Goal: Communication & Community: Answer question/provide support

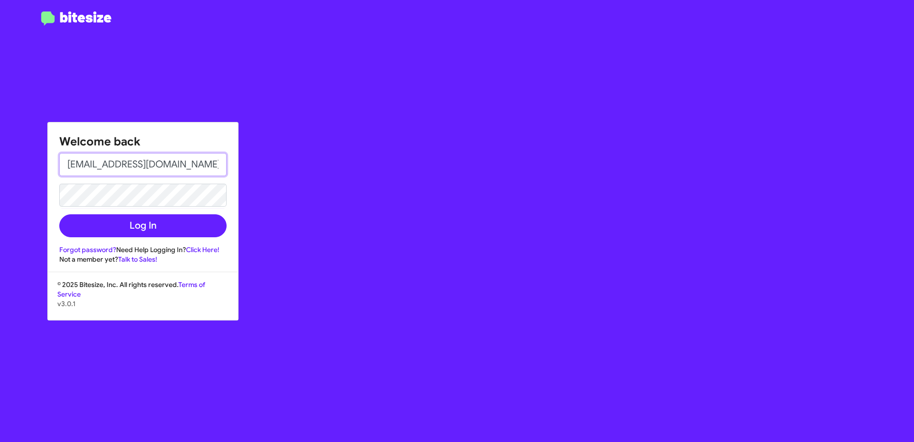
click at [121, 162] on input "tonychang@volvomarin.com" at bounding box center [142, 164] width 167 height 23
click at [143, 163] on input "tonychang@volvomarin.com" at bounding box center [142, 164] width 167 height 23
type input "[EMAIL_ADDRESS][DOMAIN_NAME]"
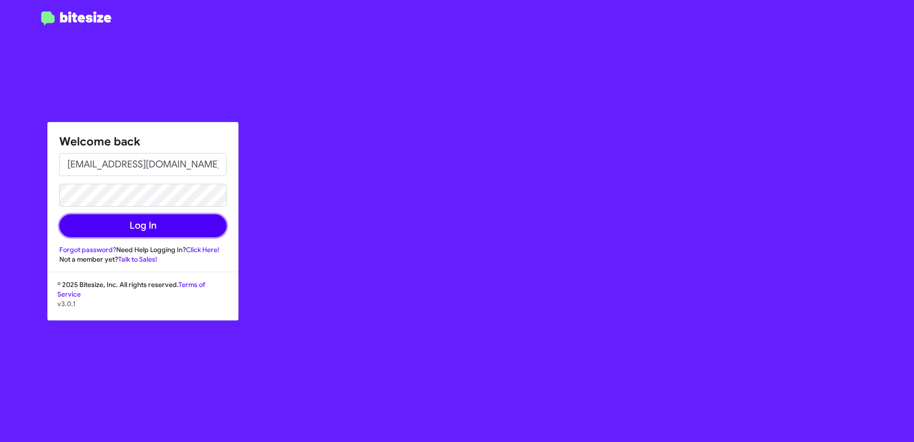
click at [69, 226] on button "Log In" at bounding box center [142, 225] width 167 height 23
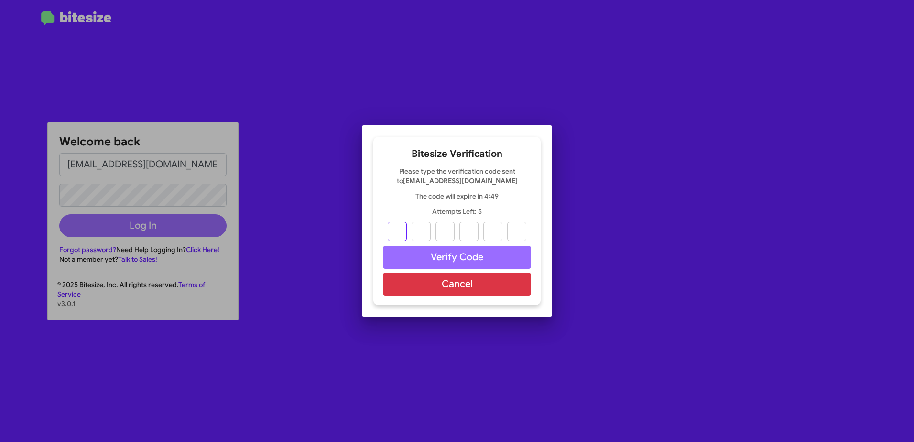
type input "0"
type input "5"
type input "4"
type input "6"
type input "4"
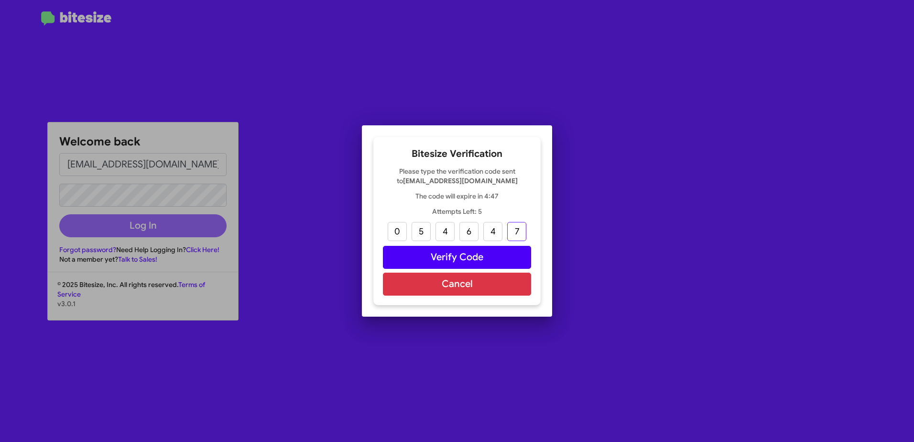
type input "7"
click at [479, 261] on button "Verify Code" at bounding box center [457, 257] width 148 height 23
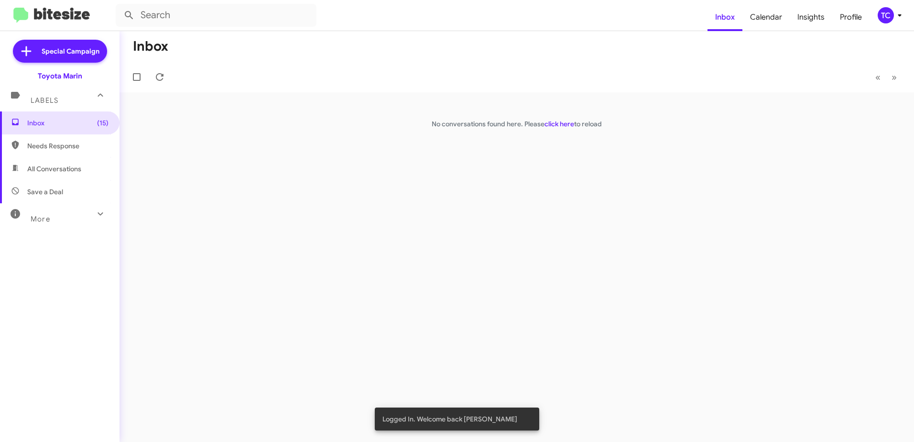
click at [239, 218] on div "Inbox « Previous » Next No conversations found here. Please click here to reload" at bounding box center [517, 236] width 794 height 411
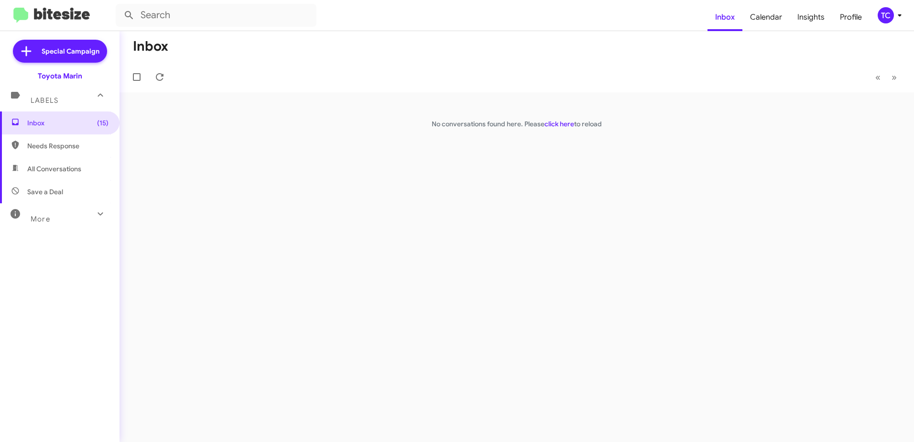
click at [899, 17] on icon at bounding box center [899, 15] width 11 height 11
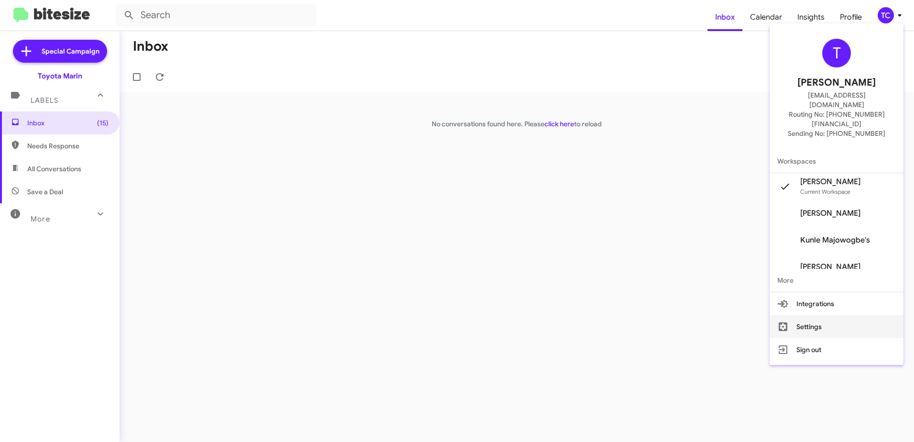
click at [826, 315] on button "Settings" at bounding box center [837, 326] width 134 height 23
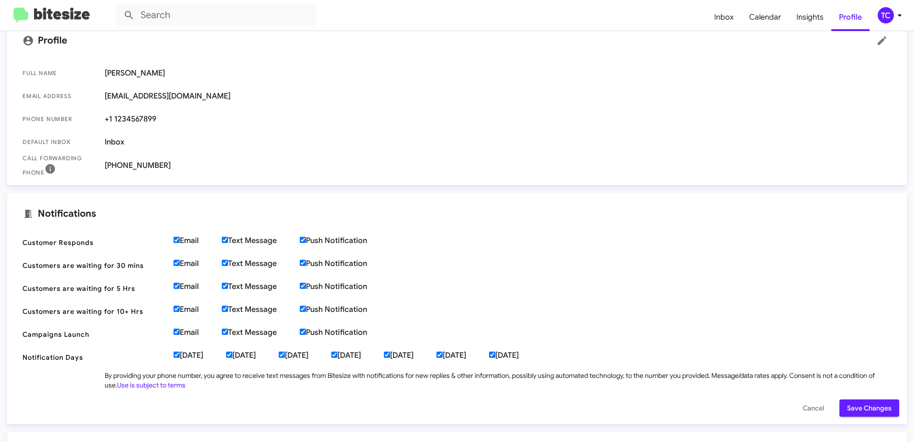
scroll to position [191, 0]
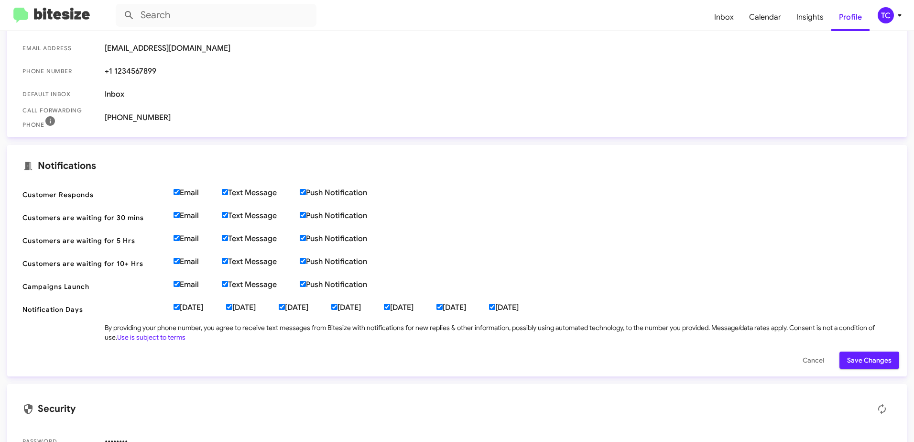
click at [178, 192] on input "Email" at bounding box center [177, 192] width 6 height 6
checkbox input "false"
click at [176, 214] on input "Email" at bounding box center [177, 215] width 6 height 6
checkbox input "false"
click at [176, 240] on input "Email" at bounding box center [177, 238] width 6 height 6
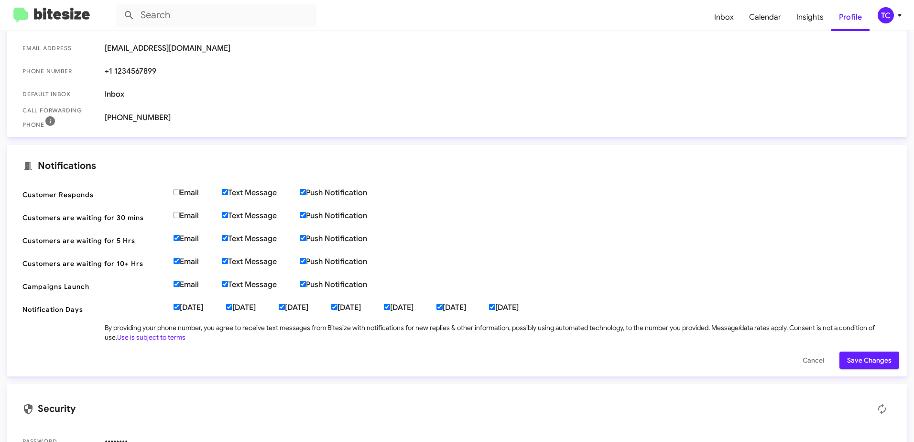
checkbox input "false"
drag, startPoint x: 177, startPoint y: 255, endPoint x: 177, endPoint y: 267, distance: 12.4
click at [177, 255] on span "Customers are waiting for 10+ Hrs Email Text Message Push Notification" at bounding box center [457, 263] width 884 height 23
click at [177, 259] on input "Email" at bounding box center [177, 261] width 6 height 6
checkbox input "false"
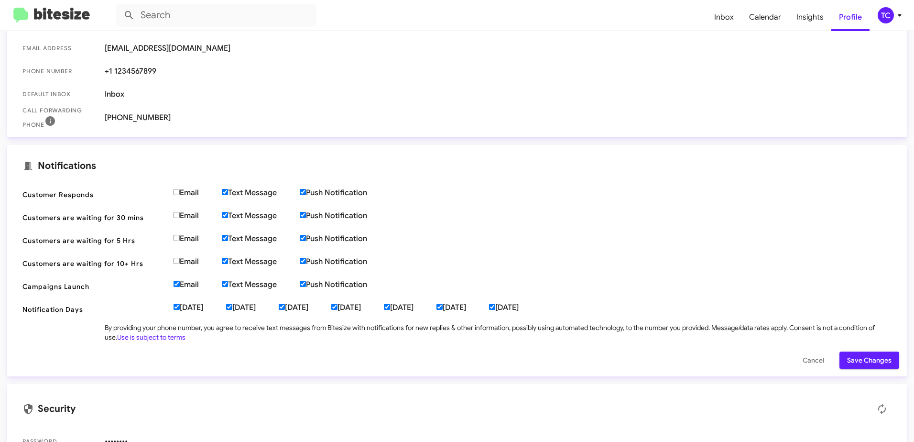
click at [177, 282] on input "Email" at bounding box center [177, 284] width 6 height 6
checkbox input "false"
click at [179, 308] on input "Monday" at bounding box center [177, 307] width 6 height 6
click at [178, 306] on input "Monday" at bounding box center [177, 307] width 6 height 6
checkbox input "true"
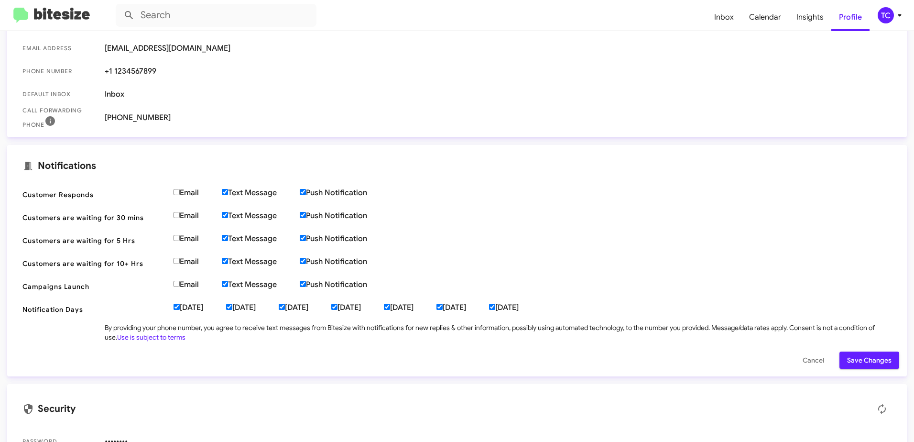
click at [178, 192] on input "Email" at bounding box center [177, 192] width 6 height 6
checkbox input "true"
click at [178, 215] on input "Email" at bounding box center [177, 215] width 6 height 6
checkbox input "true"
drag, startPoint x: 178, startPoint y: 233, endPoint x: 178, endPoint y: 239, distance: 5.8
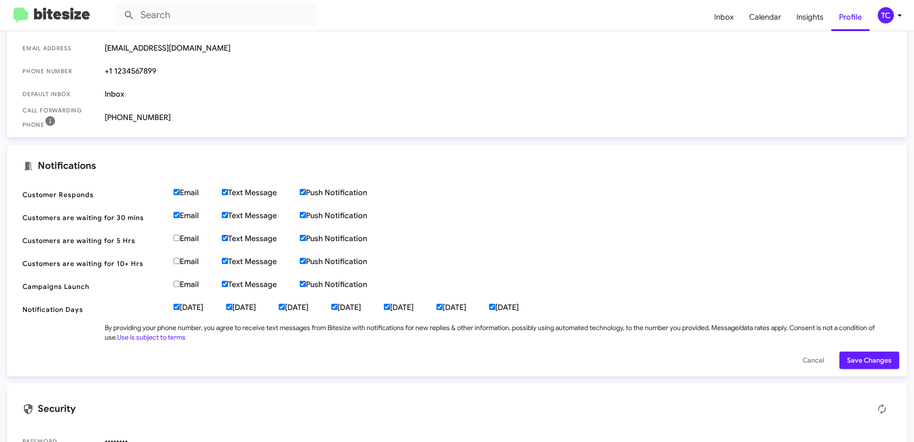
click at [178, 234] on span "Customers are waiting for 5 Hrs Email Text Message Push Notification" at bounding box center [457, 240] width 884 height 23
click at [178, 239] on input "Email" at bounding box center [177, 238] width 6 height 6
checkbox input "true"
click at [176, 259] on input "Email" at bounding box center [177, 261] width 6 height 6
checkbox input "true"
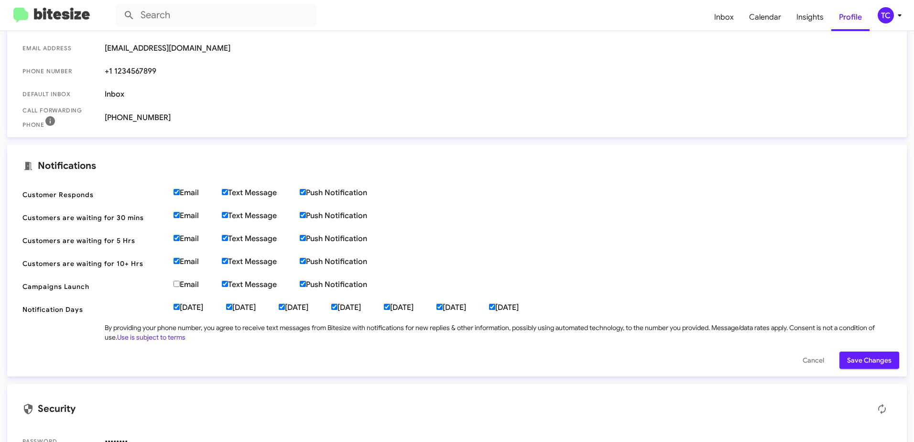
drag, startPoint x: 178, startPoint y: 283, endPoint x: 178, endPoint y: 291, distance: 7.2
click at [178, 284] on input "Email" at bounding box center [177, 284] width 6 height 6
checkbox input "true"
drag, startPoint x: 174, startPoint y: 307, endPoint x: 180, endPoint y: 308, distance: 5.8
click at [174, 308] on input "Monday" at bounding box center [177, 307] width 6 height 6
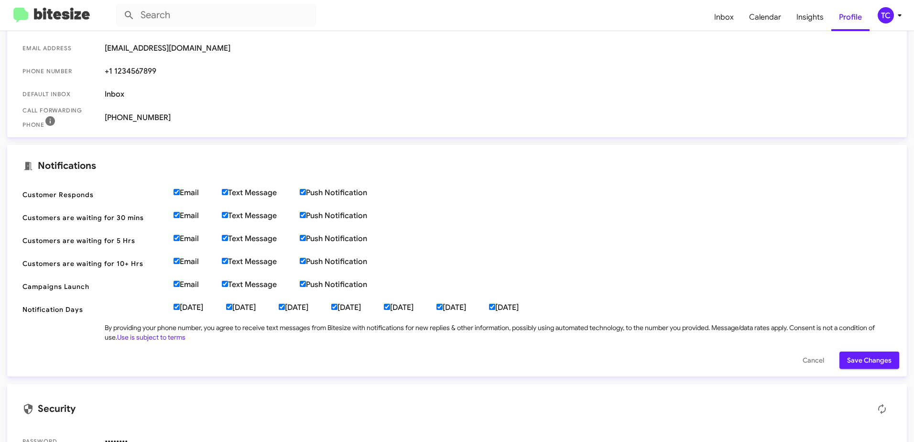
checkbox input "false"
click at [232, 307] on input "Tuesday" at bounding box center [229, 307] width 6 height 6
checkbox input "false"
click at [299, 306] on label "Wednesday" at bounding box center [305, 308] width 53 height 10
click at [285, 306] on input "Wednesday" at bounding box center [282, 307] width 6 height 6
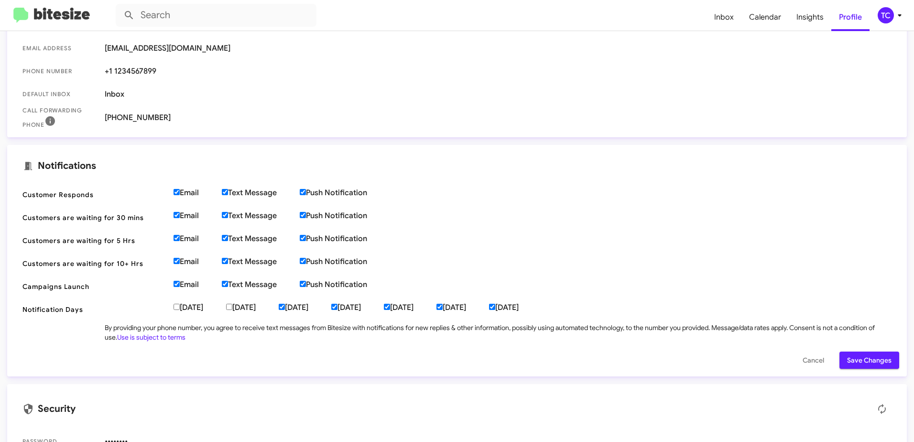
checkbox input "false"
click at [372, 305] on label "Thursday" at bounding box center [357, 308] width 53 height 10
click at [337, 305] on input "Thursday" at bounding box center [334, 307] width 6 height 6
checkbox input "false"
drag, startPoint x: 437, startPoint y: 305, endPoint x: 443, endPoint y: 306, distance: 5.3
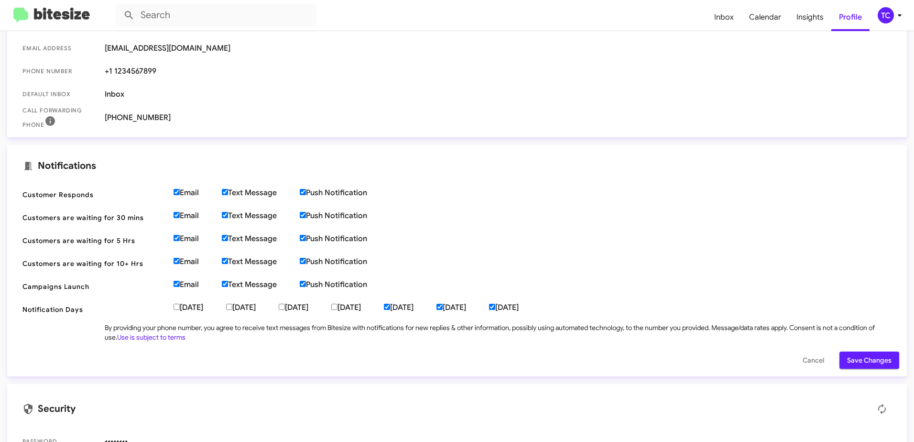
click at [436, 305] on label "Friday" at bounding box center [410, 308] width 53 height 10
click at [390, 305] on input "Friday" at bounding box center [387, 307] width 6 height 6
checkbox input "false"
click at [489, 307] on label "Saturday" at bounding box center [462, 308] width 53 height 10
click at [443, 307] on input "Saturday" at bounding box center [439, 307] width 6 height 6
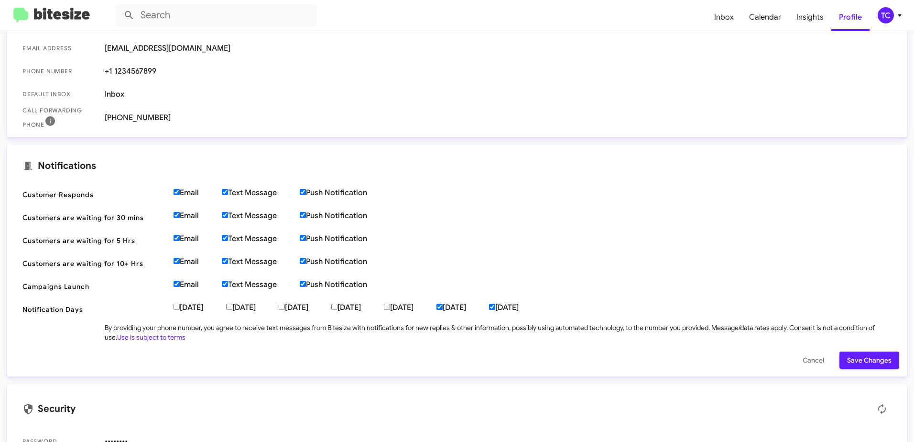
checkbox input "false"
click at [495, 305] on input "Sunday" at bounding box center [492, 307] width 6 height 6
checkbox input "false"
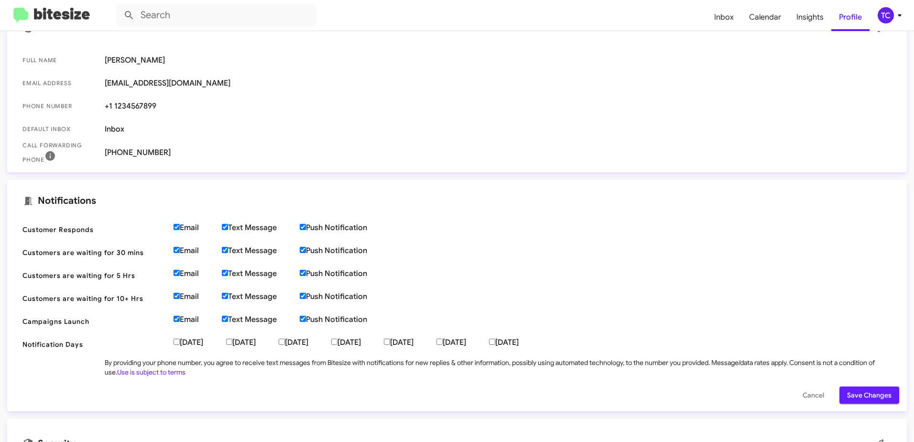
scroll to position [217, 0]
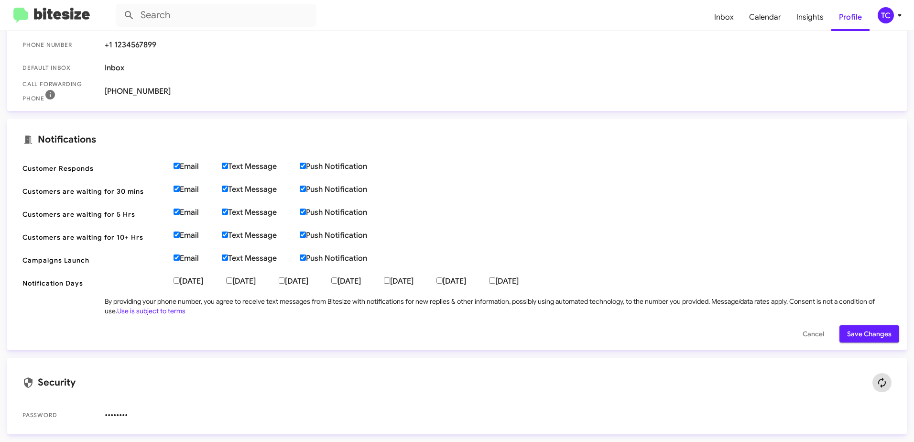
click at [876, 379] on icon at bounding box center [881, 382] width 11 height 11
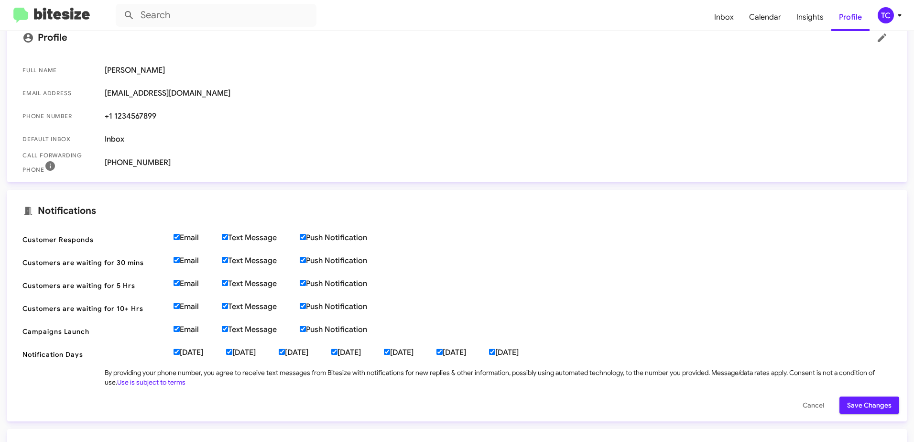
scroll to position [217, 0]
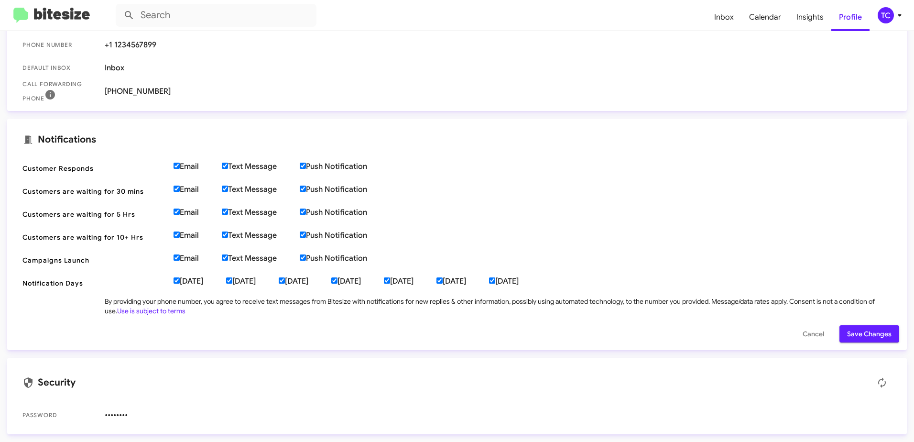
click at [177, 282] on input "Monday" at bounding box center [177, 280] width 6 height 6
click at [226, 277] on label "Monday" at bounding box center [200, 281] width 53 height 10
click at [180, 277] on input "Monday" at bounding box center [177, 280] width 6 height 6
checkbox input "true"
click at [264, 281] on label "Tuesday" at bounding box center [252, 281] width 53 height 10
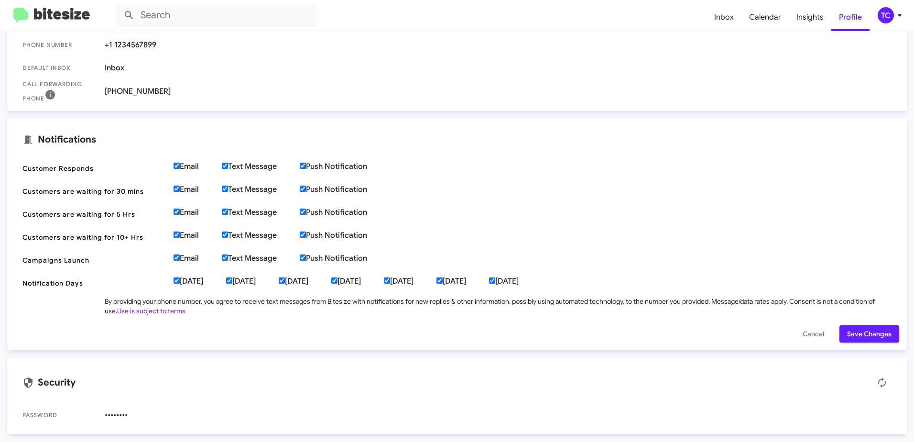
click at [232, 281] on input "Tuesday" at bounding box center [229, 280] width 6 height 6
checkbox input "false"
click at [213, 280] on label "Monday" at bounding box center [200, 281] width 53 height 10
click at [180, 280] on input "Monday" at bounding box center [177, 280] width 6 height 6
checkbox input "false"
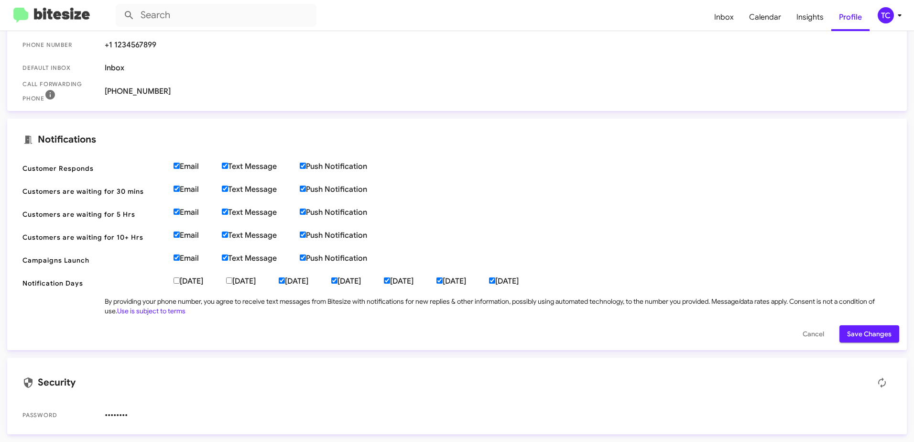
click at [330, 282] on label "Wednesday" at bounding box center [305, 281] width 53 height 10
click at [285, 282] on input "Wednesday" at bounding box center [282, 280] width 6 height 6
checkbox input "false"
click at [384, 279] on label "Thursday" at bounding box center [357, 281] width 53 height 10
click at [337, 279] on input "Thursday" at bounding box center [334, 280] width 6 height 6
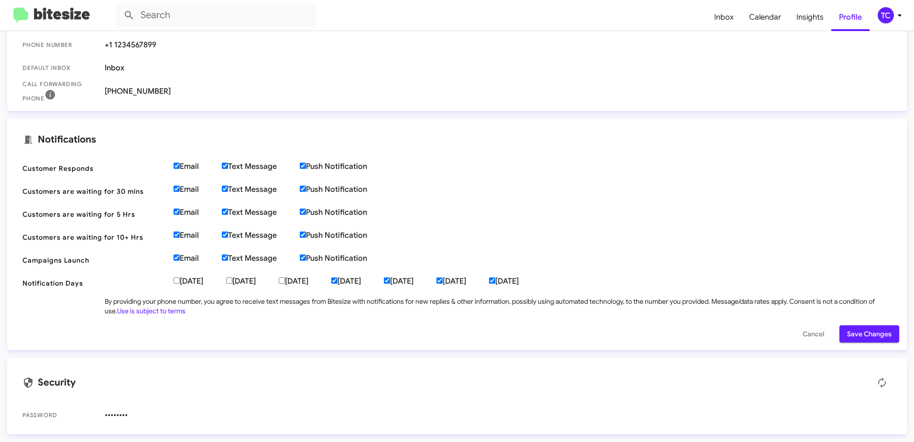
checkbox input "false"
click at [436, 284] on label "Friday" at bounding box center [410, 281] width 53 height 10
click at [390, 283] on input "Friday" at bounding box center [387, 280] width 6 height 6
checkbox input "false"
click at [489, 276] on label "Saturday" at bounding box center [462, 281] width 53 height 10
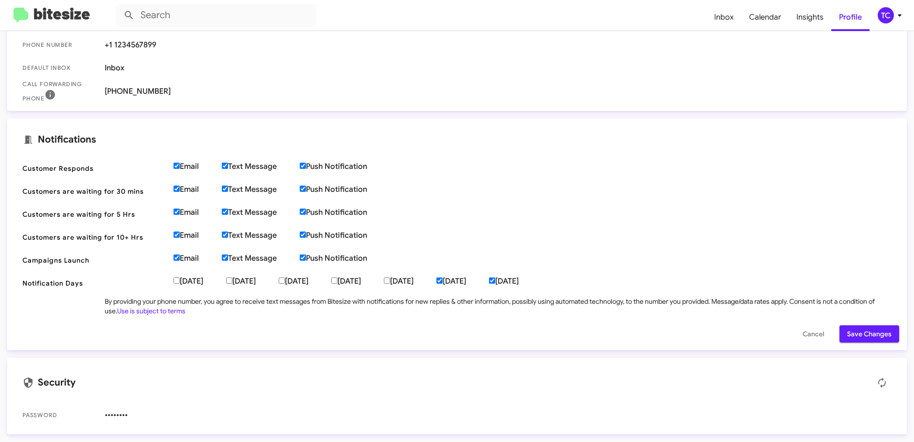
click at [443, 277] on input "Saturday" at bounding box center [439, 280] width 6 height 6
checkbox input "false"
click at [542, 280] on label "Sunday" at bounding box center [515, 281] width 53 height 10
click at [495, 280] on input "Sunday" at bounding box center [492, 280] width 6 height 6
checkbox input "false"
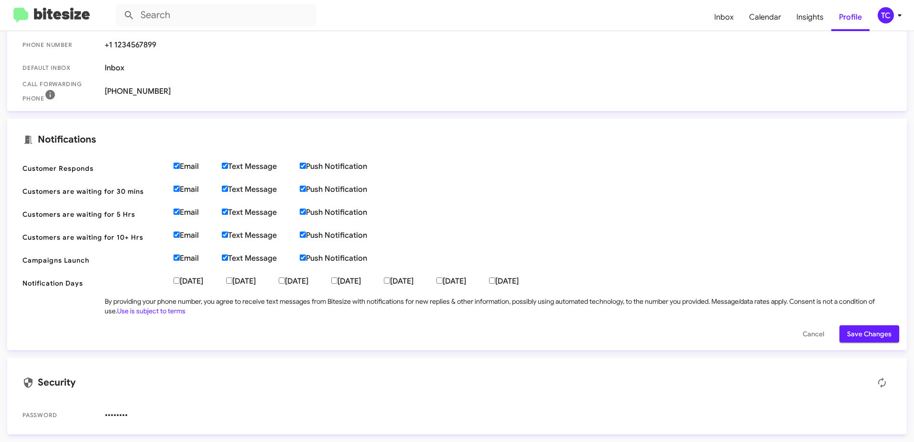
drag, startPoint x: 871, startPoint y: 328, endPoint x: 857, endPoint y: 321, distance: 15.6
click at [870, 328] on span "Save Changes" at bounding box center [869, 333] width 44 height 17
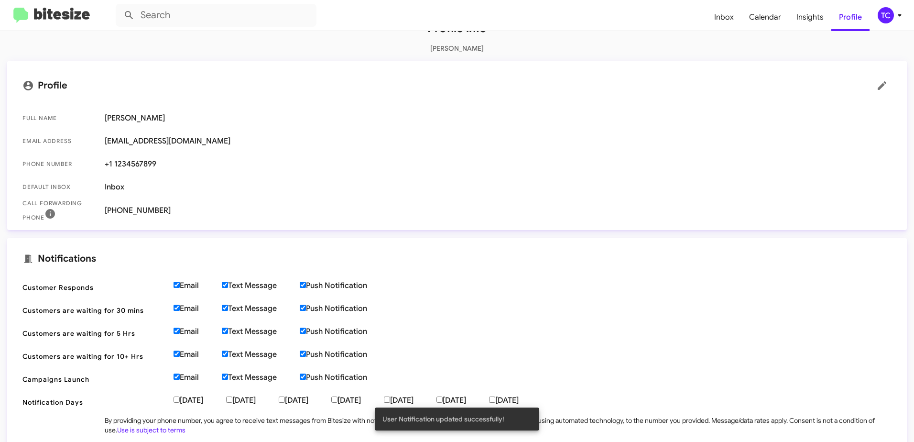
scroll to position [0, 0]
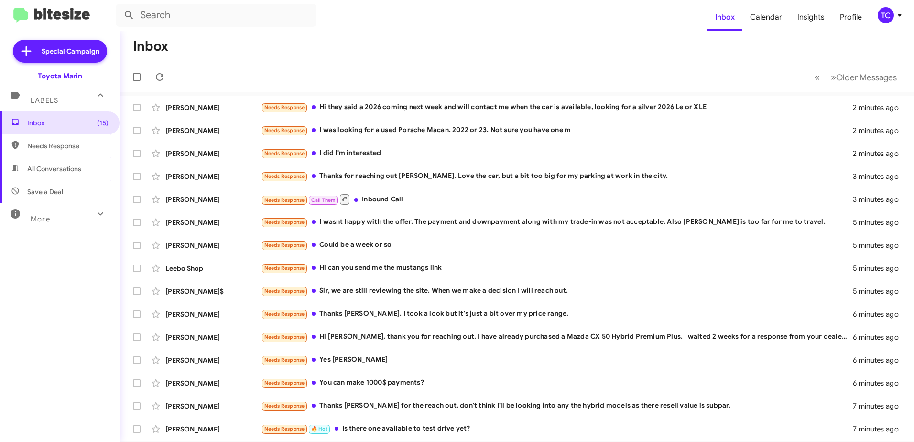
click at [897, 19] on icon at bounding box center [899, 15] width 11 height 11
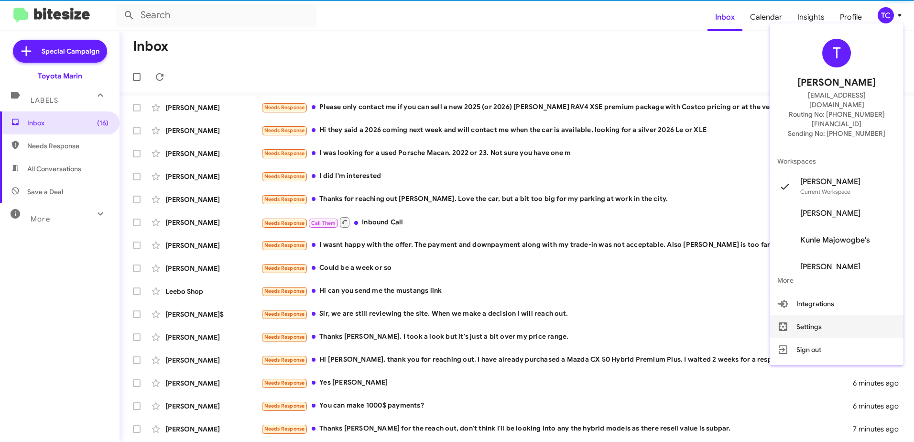
click at [826, 315] on button "Settings" at bounding box center [837, 326] width 134 height 23
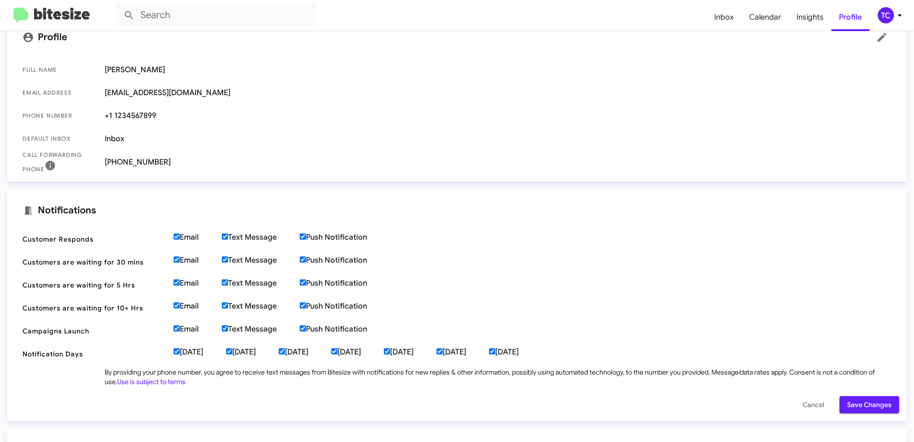
scroll to position [191, 0]
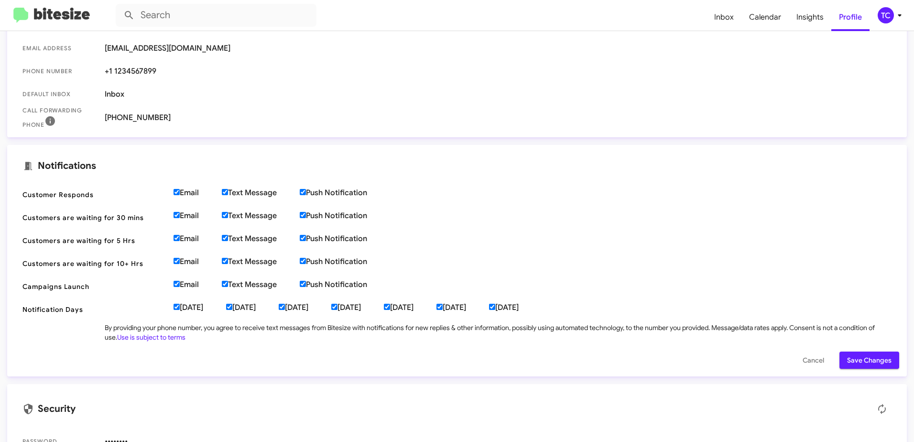
click at [175, 192] on input "Email" at bounding box center [177, 192] width 6 height 6
checkbox input "false"
click at [174, 215] on input "Email" at bounding box center [177, 215] width 6 height 6
checkbox input "false"
click at [177, 237] on input "Email" at bounding box center [177, 238] width 6 height 6
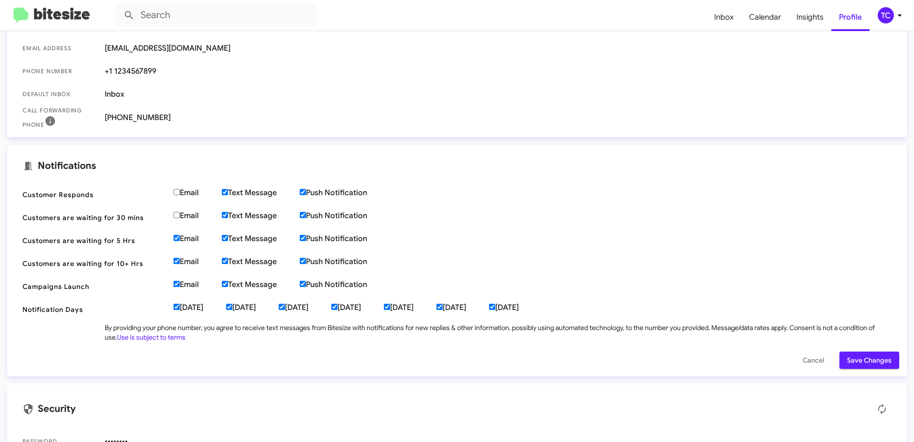
checkbox input "false"
click at [176, 261] on input "Email" at bounding box center [177, 261] width 6 height 6
checkbox input "false"
click at [178, 285] on input "Email" at bounding box center [177, 284] width 6 height 6
checkbox input "false"
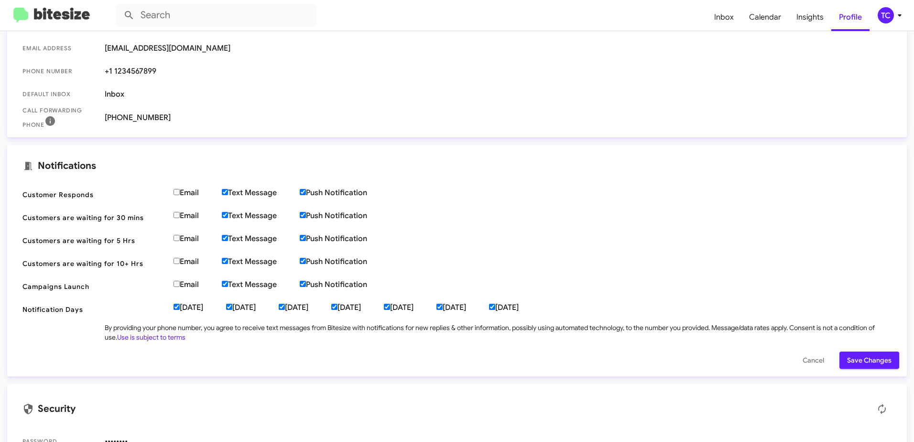
click at [226, 281] on input "Text Message" at bounding box center [225, 284] width 6 height 6
checkbox input "false"
click at [226, 263] on input "Text Message" at bounding box center [225, 261] width 6 height 6
checkbox input "false"
click at [227, 235] on input "Text Message" at bounding box center [225, 238] width 6 height 6
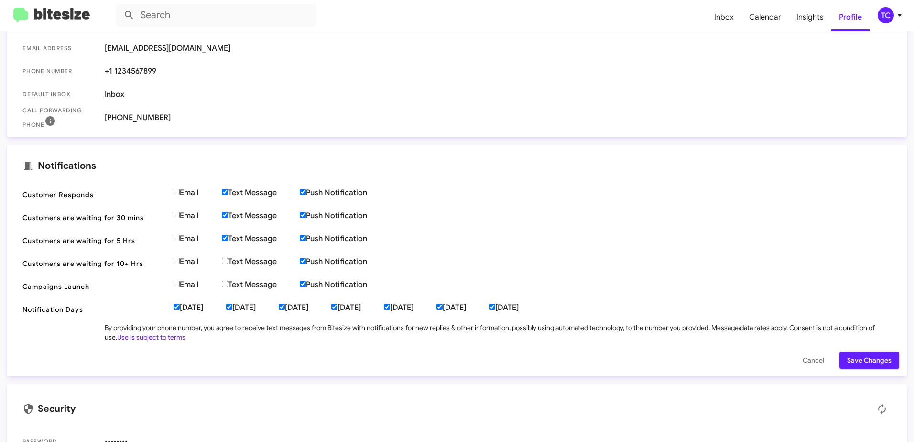
checkbox input "false"
click at [227, 212] on input "Text Message" at bounding box center [225, 215] width 6 height 6
checkbox input "false"
click at [228, 192] on input "Text Message" at bounding box center [225, 192] width 6 height 6
checkbox input "false"
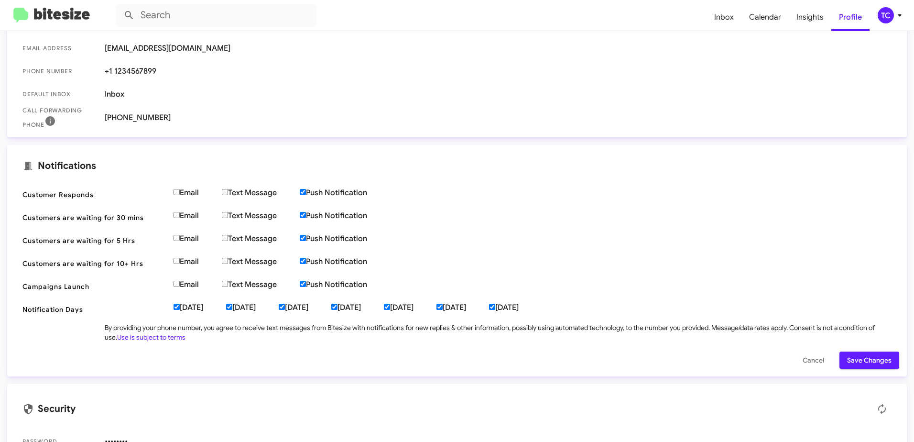
click at [306, 192] on input "Push Notification" at bounding box center [303, 192] width 6 height 6
checkbox input "false"
click at [306, 217] on input "Push Notification" at bounding box center [303, 215] width 6 height 6
checkbox input "false"
click at [306, 237] on input "Push Notification" at bounding box center [303, 238] width 6 height 6
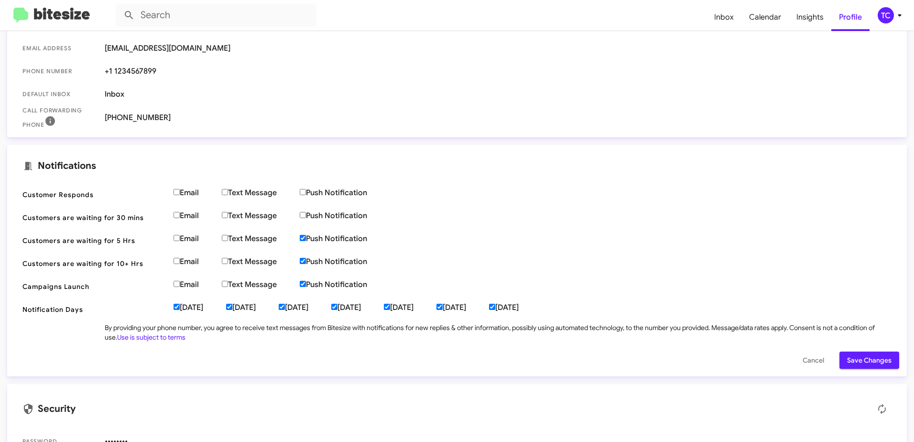
checkbox input "false"
click at [305, 260] on input "Push Notification" at bounding box center [303, 261] width 6 height 6
checkbox input "false"
click at [306, 284] on input "Push Notification" at bounding box center [303, 284] width 6 height 6
checkbox input "false"
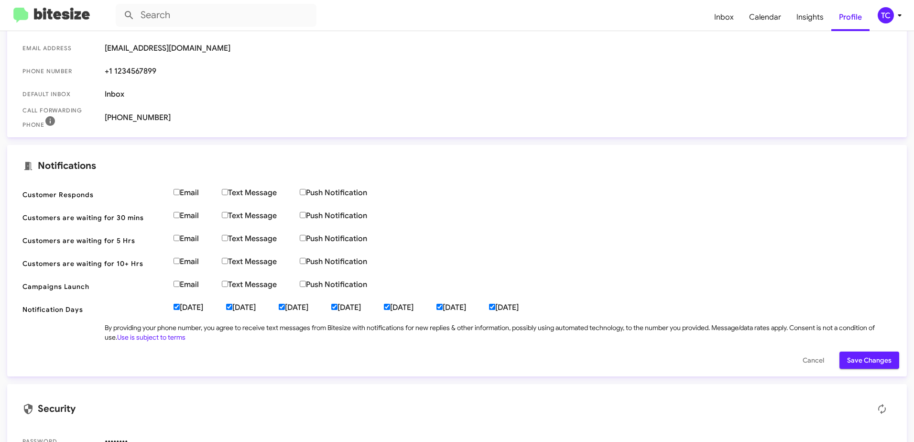
click at [865, 360] on span "Save Changes" at bounding box center [869, 359] width 44 height 17
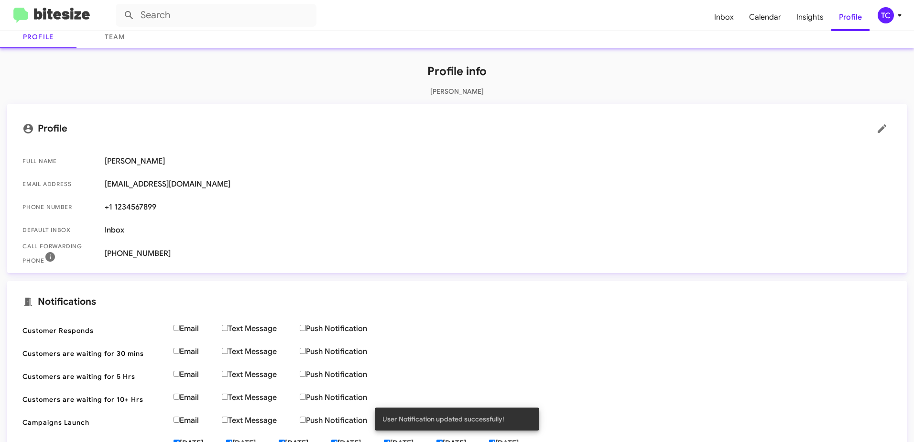
scroll to position [0, 0]
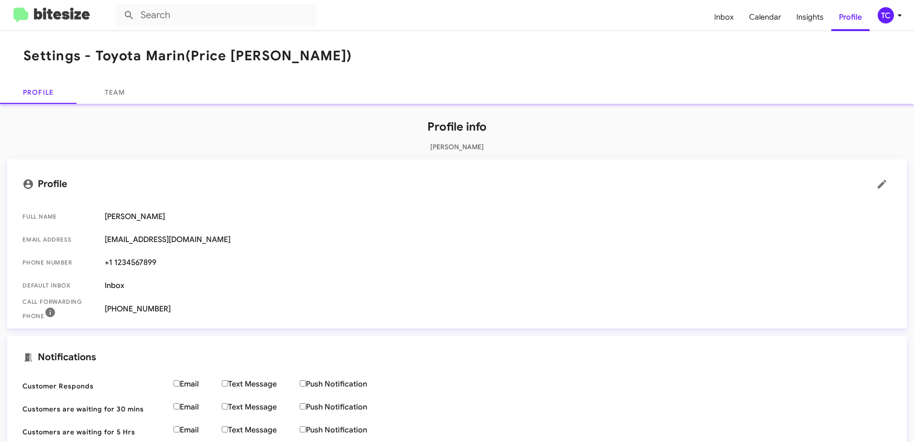
click at [54, 15] on img at bounding box center [51, 16] width 76 height 16
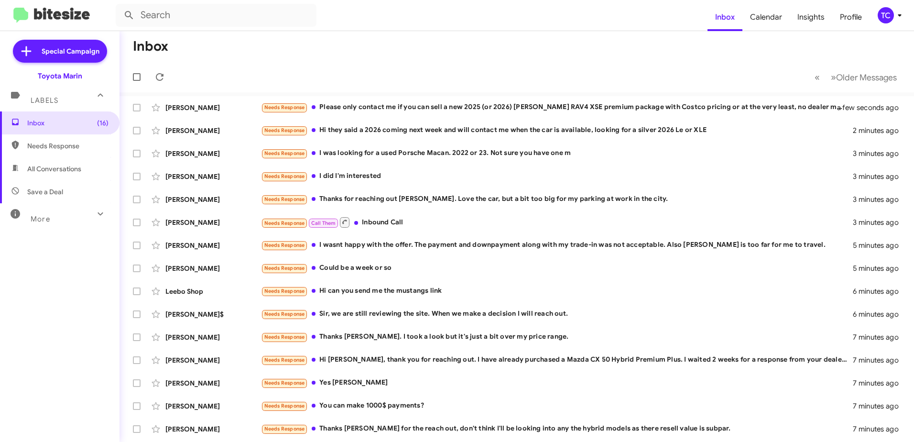
click at [894, 19] on icon at bounding box center [899, 15] width 11 height 11
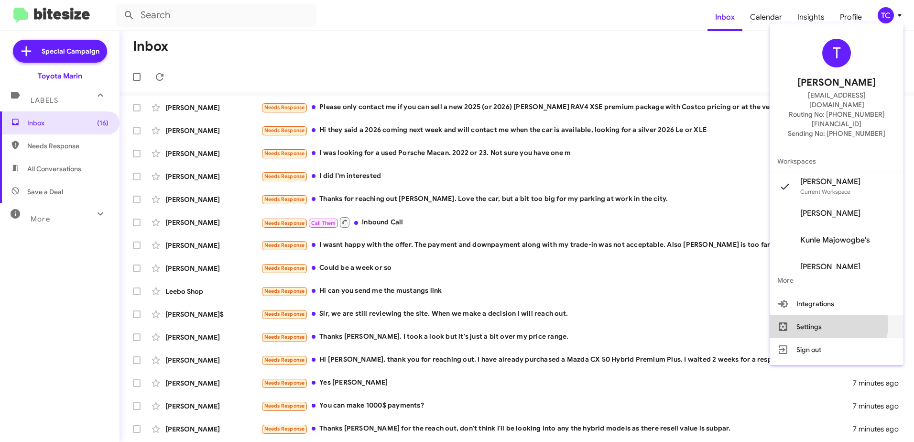
click at [835, 315] on button "Settings" at bounding box center [837, 326] width 134 height 23
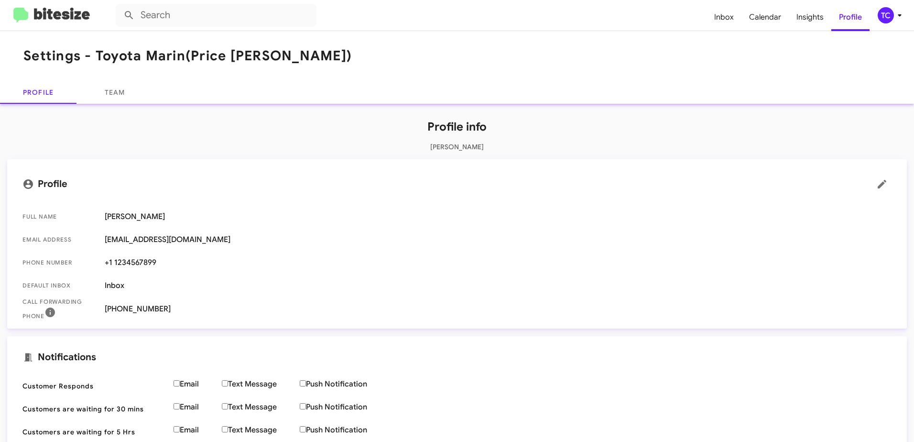
click at [901, 18] on icon at bounding box center [899, 15] width 11 height 11
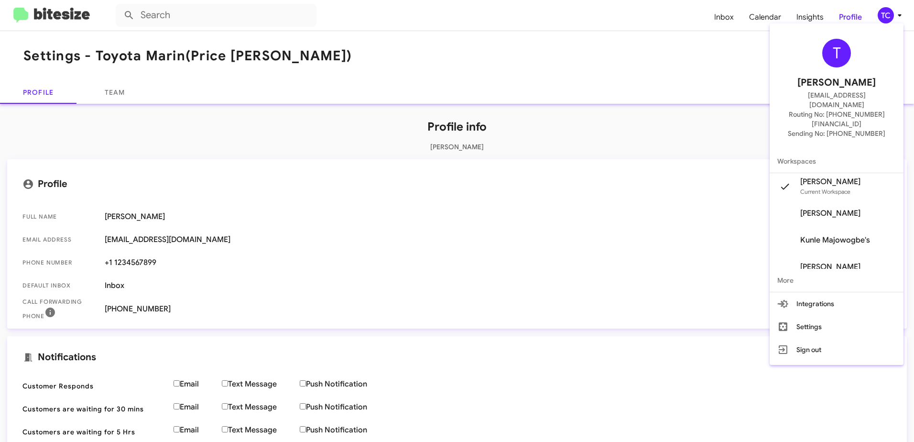
click at [726, 228] on div at bounding box center [457, 221] width 914 height 442
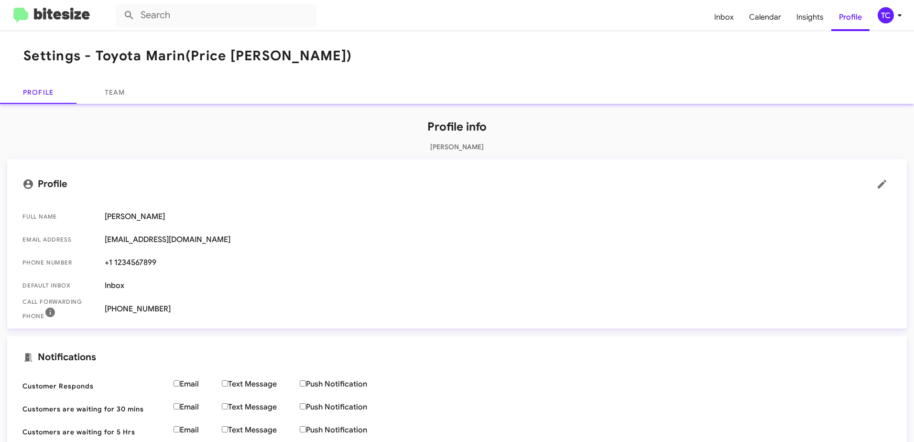
click at [895, 16] on icon at bounding box center [899, 15] width 11 height 11
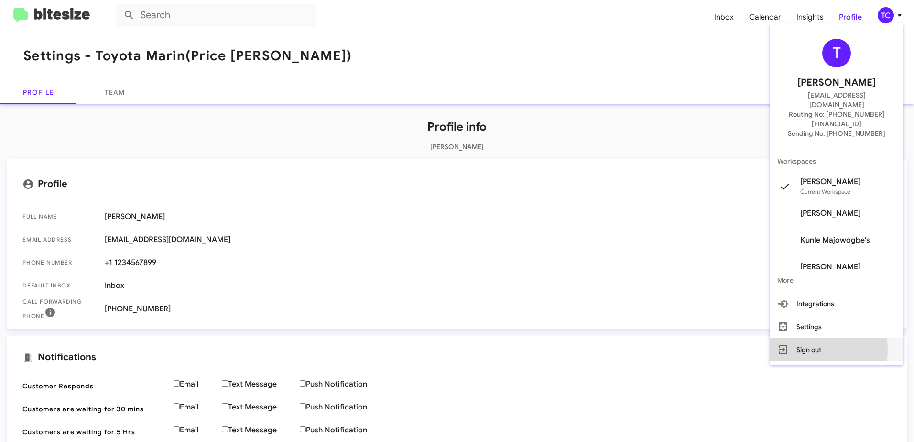
drag, startPoint x: 819, startPoint y: 330, endPoint x: 502, endPoint y: 26, distance: 439.5
click at [819, 338] on button "Sign out" at bounding box center [837, 349] width 134 height 23
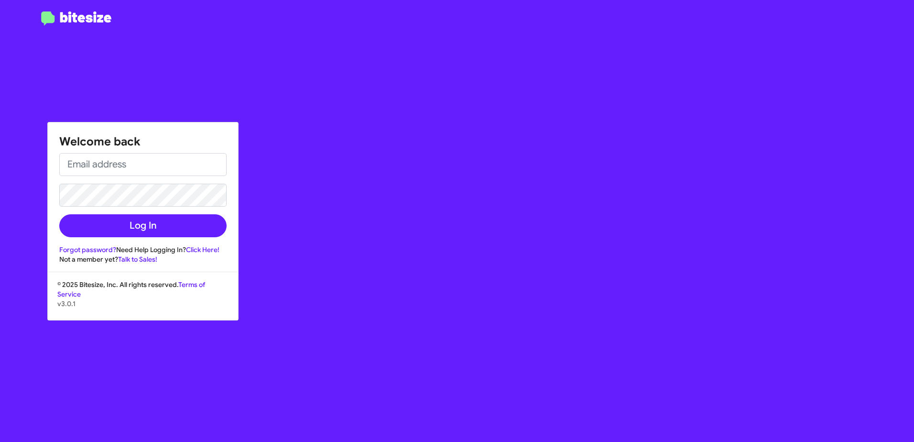
type input "[EMAIL_ADDRESS][DOMAIN_NAME]"
drag, startPoint x: 899, startPoint y: 0, endPoint x: 778, endPoint y: 99, distance: 156.6
click at [676, 181] on div "Welcome back tonychang@toyotamarin.com Log In Forgot password? Need Help Loggin…" at bounding box center [532, 221] width 761 height 442
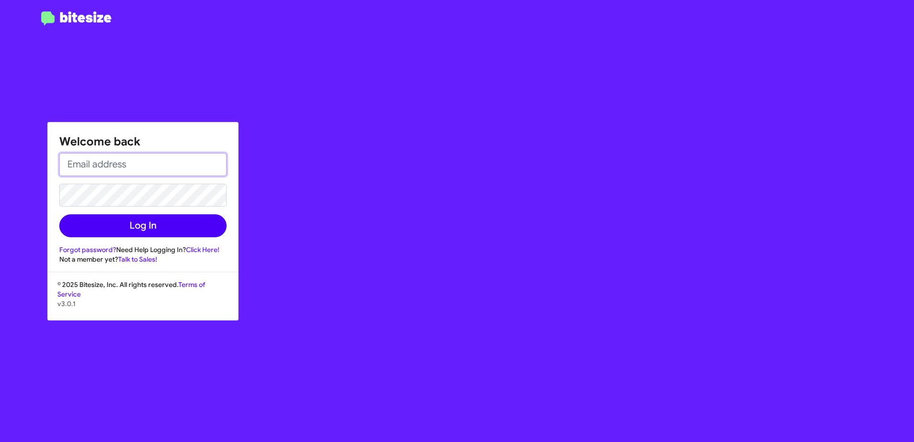
type input "[EMAIL_ADDRESS][DOMAIN_NAME]"
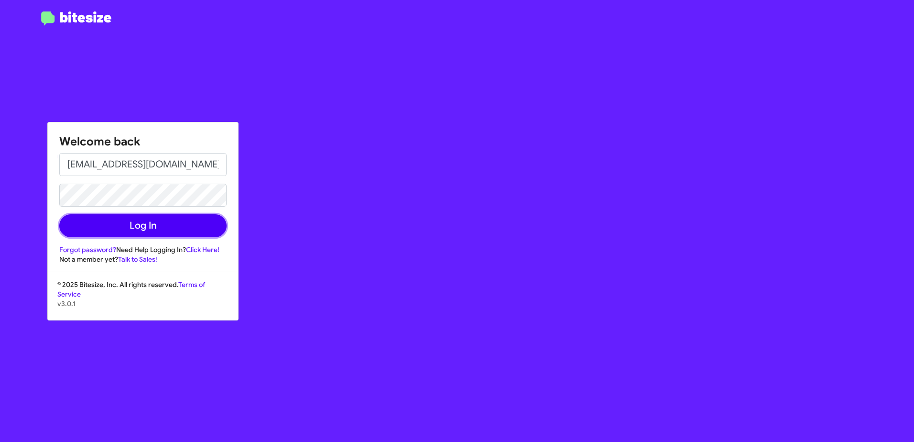
click at [126, 224] on button "Log In" at bounding box center [142, 225] width 167 height 23
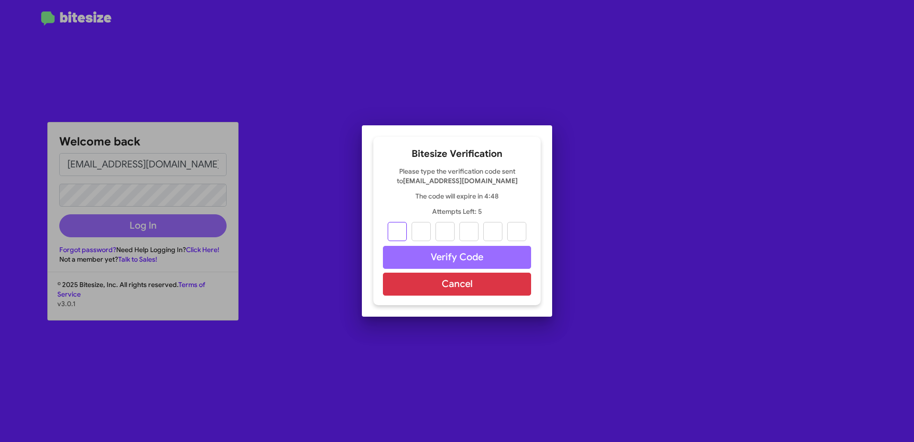
type input "1"
type input "3"
type input "0"
type input "3"
type input "9"
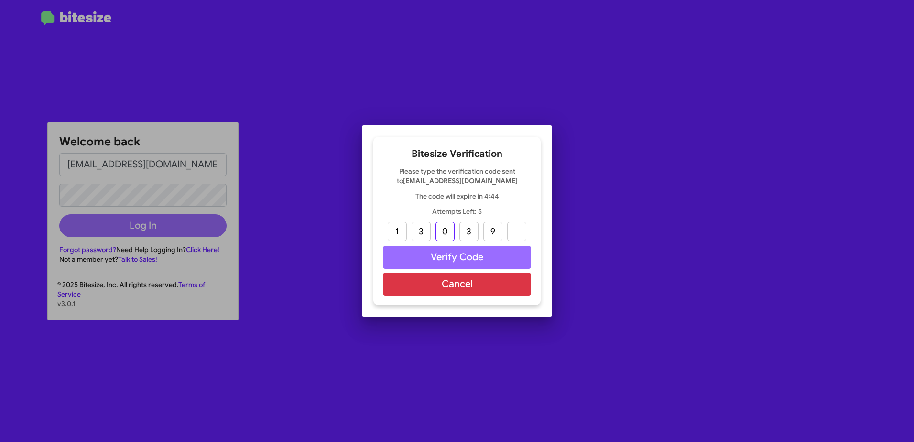
click at [448, 234] on input "0" at bounding box center [444, 231] width 19 height 19
click at [495, 236] on input "9" at bounding box center [492, 231] width 19 height 19
click at [398, 231] on input "1" at bounding box center [397, 231] width 19 height 19
type input "1"
type input "3"
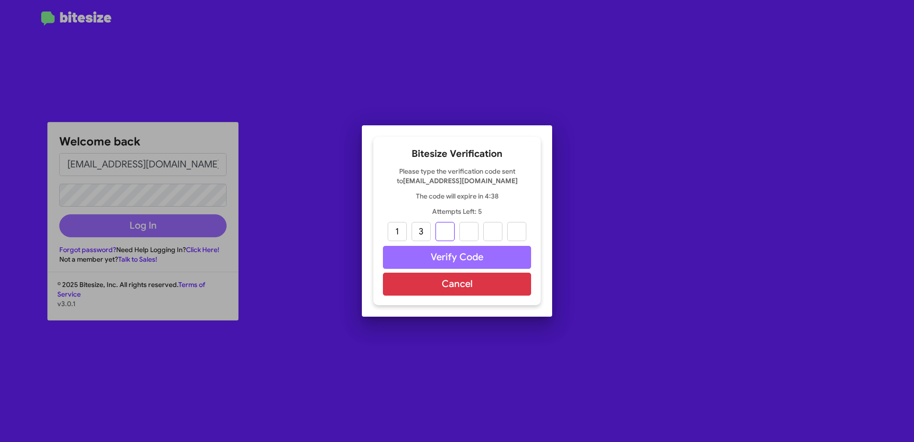
type input "4"
type input "0"
type input "3"
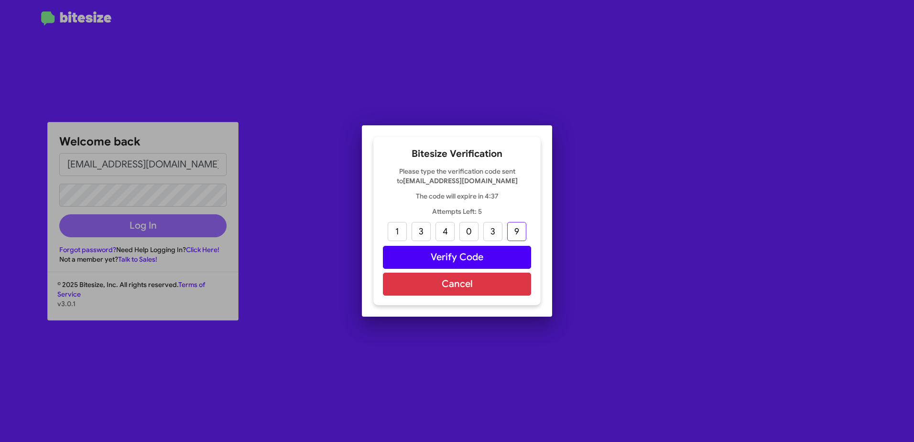
type input "9"
click at [448, 257] on button "Verify Code" at bounding box center [457, 257] width 148 height 23
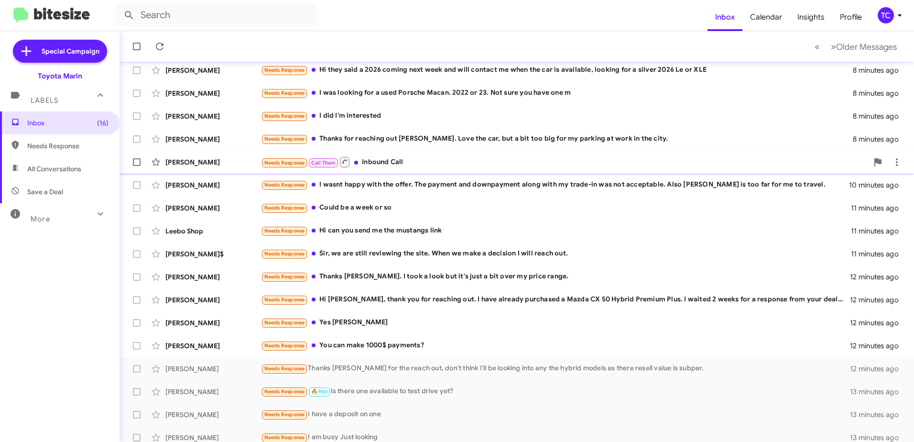
scroll to position [113, 0]
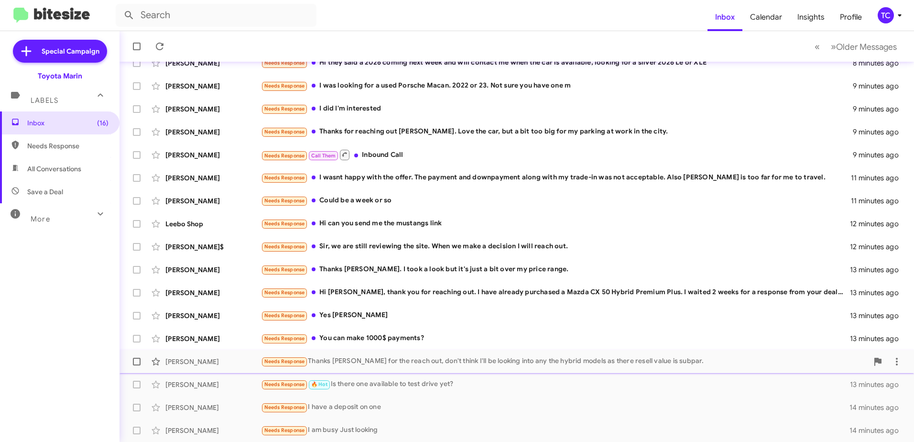
click at [427, 361] on div "Needs Response Thanks [PERSON_NAME] for the reach out, don't think I'll be look…" at bounding box center [564, 361] width 607 height 11
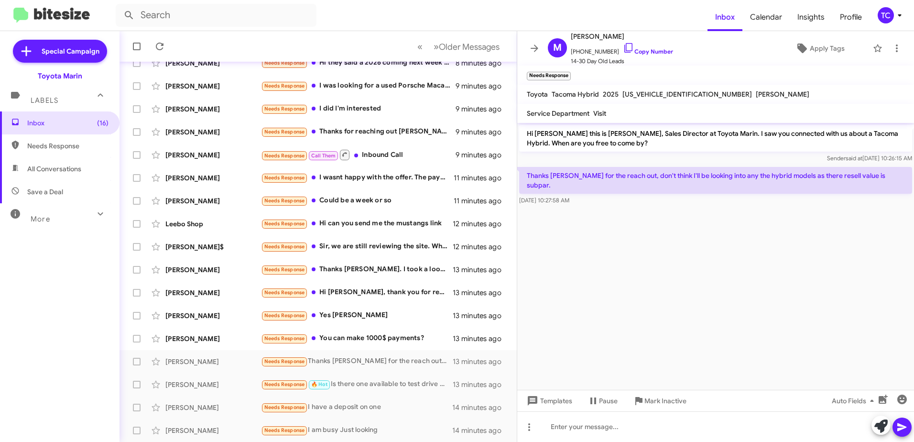
click at [60, 280] on div "Inbox (16) Needs Response All Conversations Save a Deal More Important 🔥 Hot Ap…" at bounding box center [60, 243] width 120 height 265
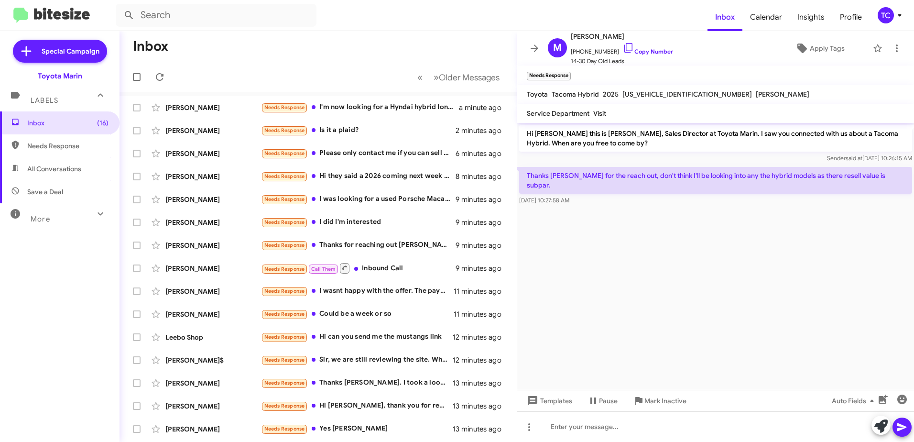
click at [64, 12] on img at bounding box center [51, 16] width 76 height 16
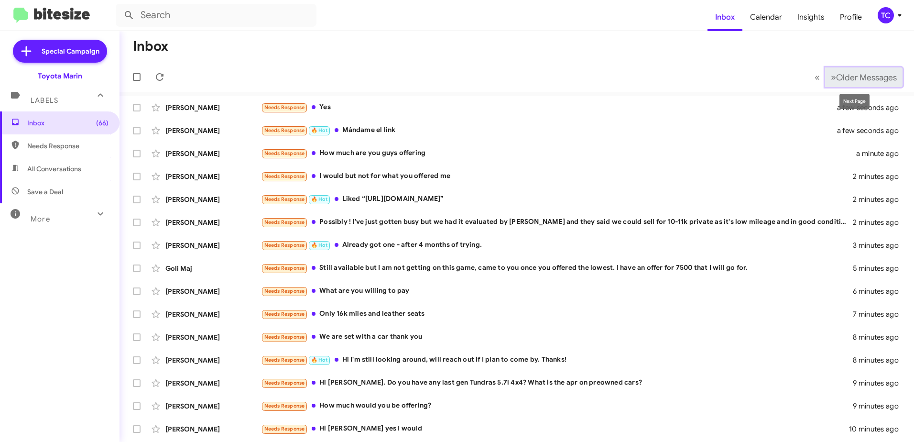
click at [863, 68] on button "» Next Older Messages" at bounding box center [863, 77] width 77 height 20
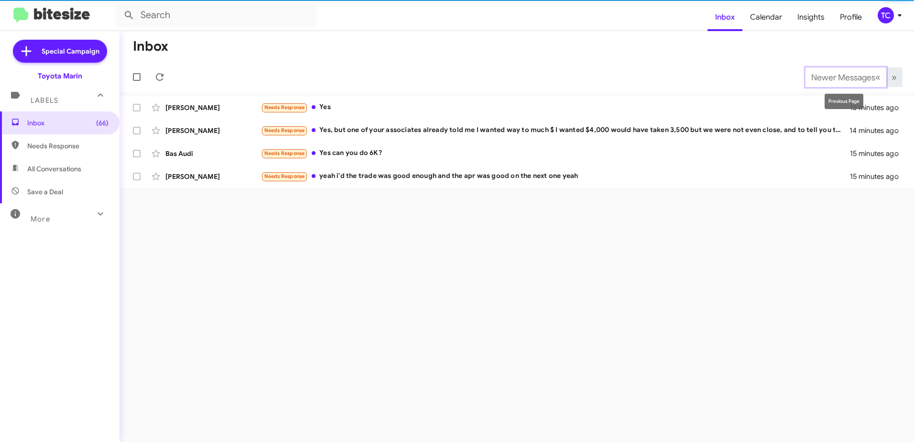
click at [822, 79] on span "Newer Messages" at bounding box center [843, 77] width 64 height 11
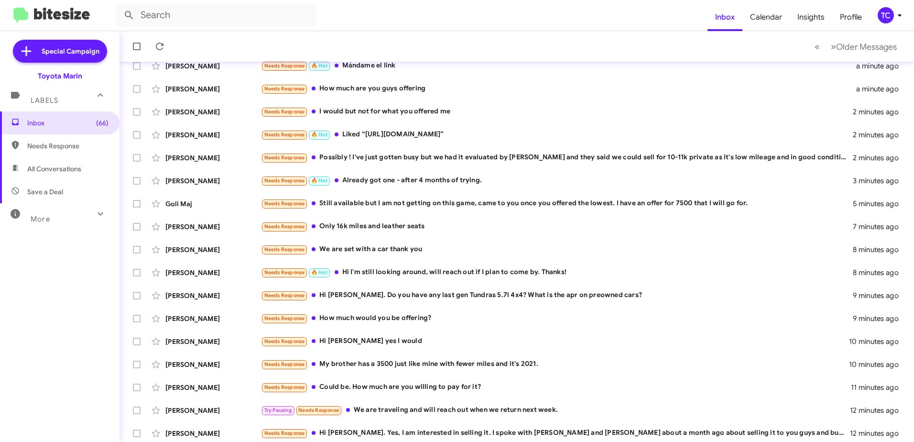
scroll to position [96, 0]
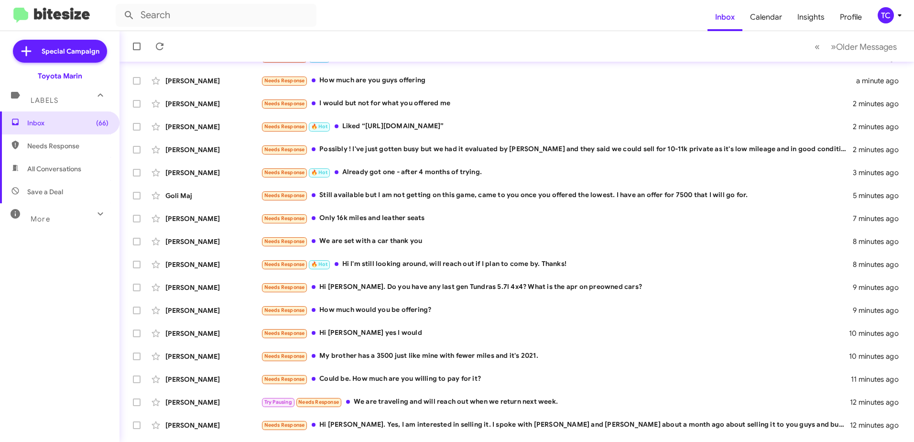
click at [66, 170] on span "All Conversations" at bounding box center [54, 169] width 54 height 10
type input "in:all-conversations"
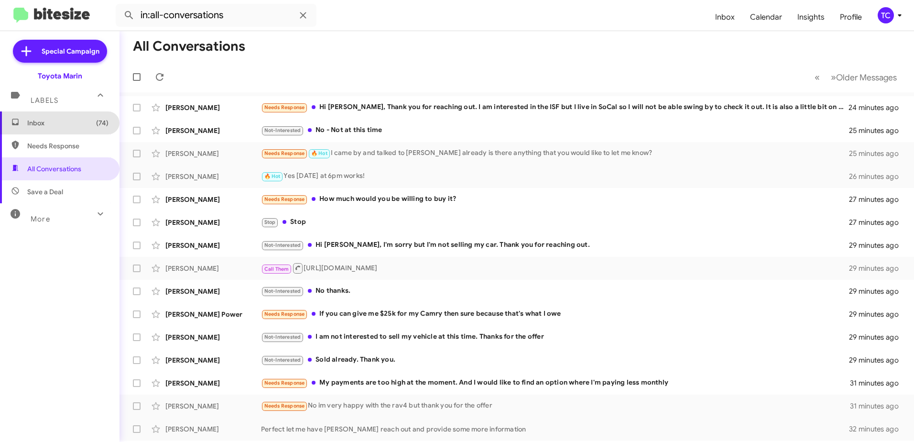
click at [60, 119] on span "Inbox (74)" at bounding box center [67, 123] width 81 height 10
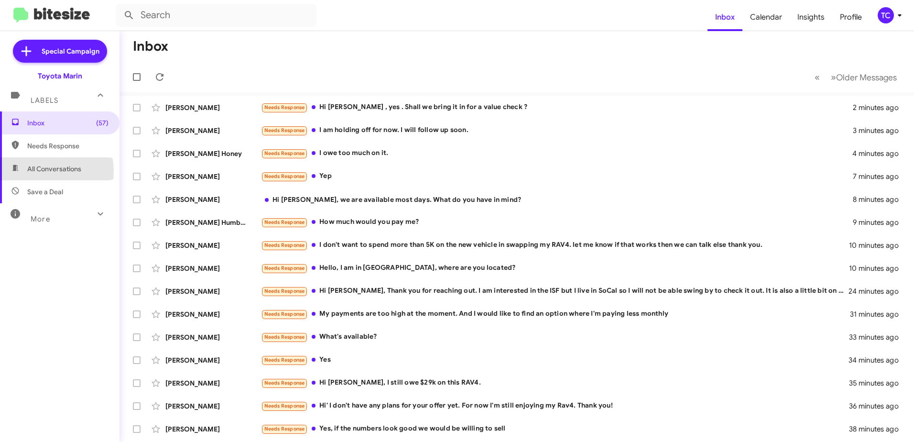
click at [42, 171] on span "All Conversations" at bounding box center [54, 169] width 54 height 10
type input "in:all-conversations"
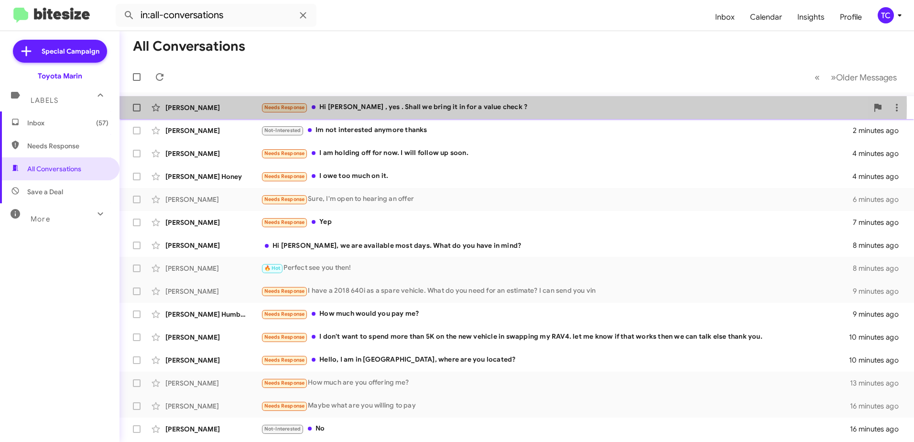
click at [462, 106] on div "Needs Response Hi [PERSON_NAME] , yes . Shall we bring it in for a value check ?" at bounding box center [564, 107] width 607 height 11
